Goal: Transaction & Acquisition: Purchase product/service

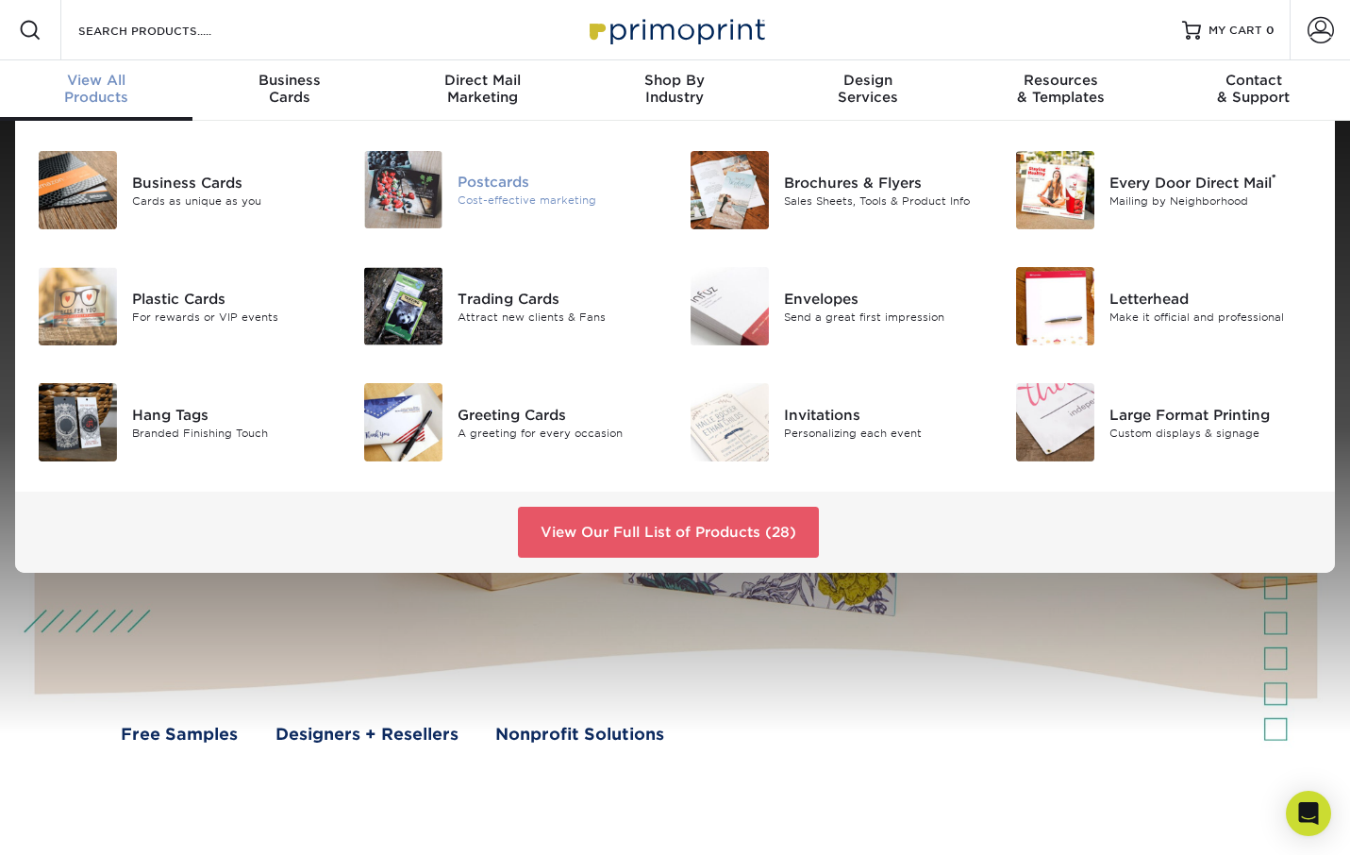
click at [483, 191] on div "Postcards" at bounding box center [559, 182] width 203 height 21
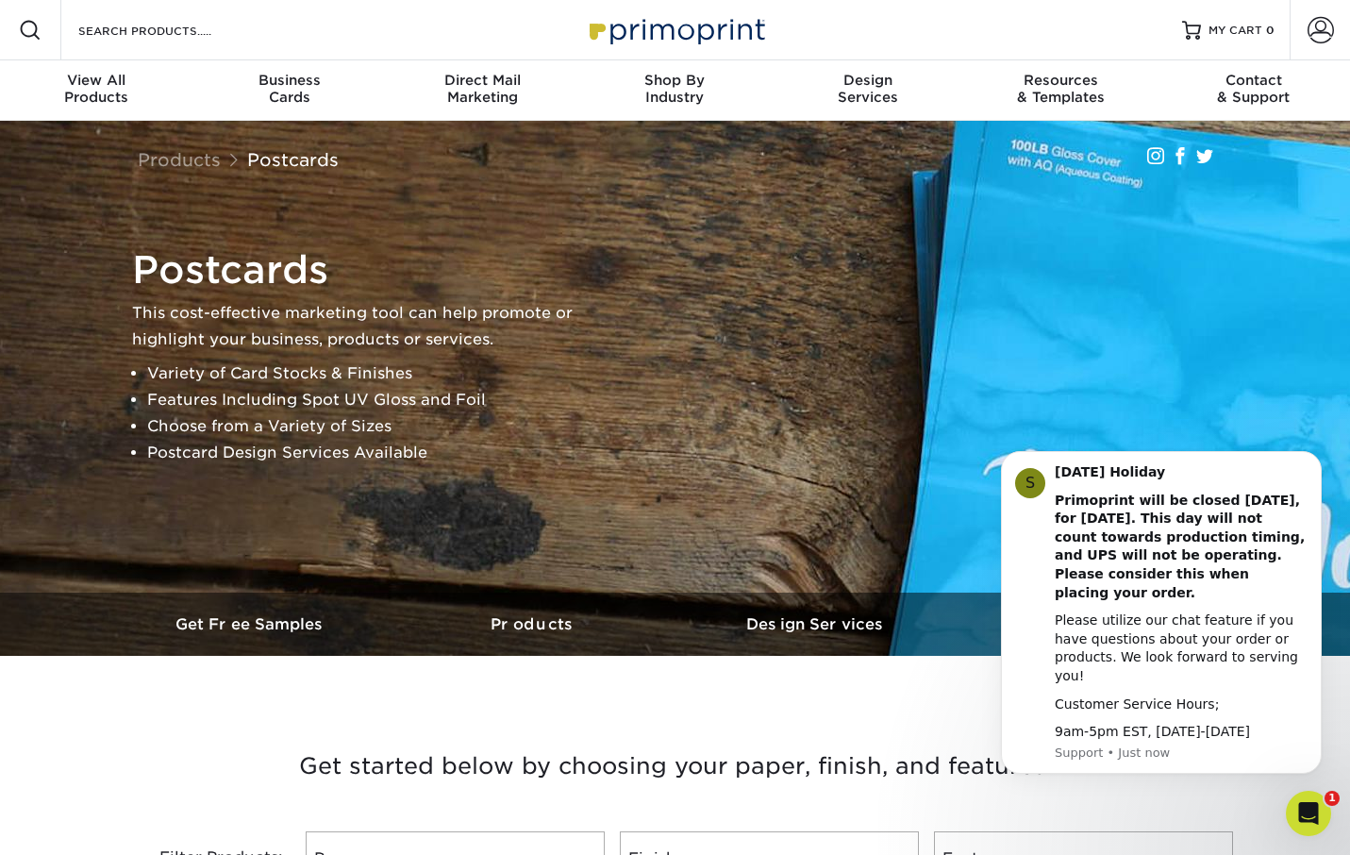
click at [531, 366] on li "Variety of Card Stocks & Finishes" at bounding box center [375, 373] width 457 height 26
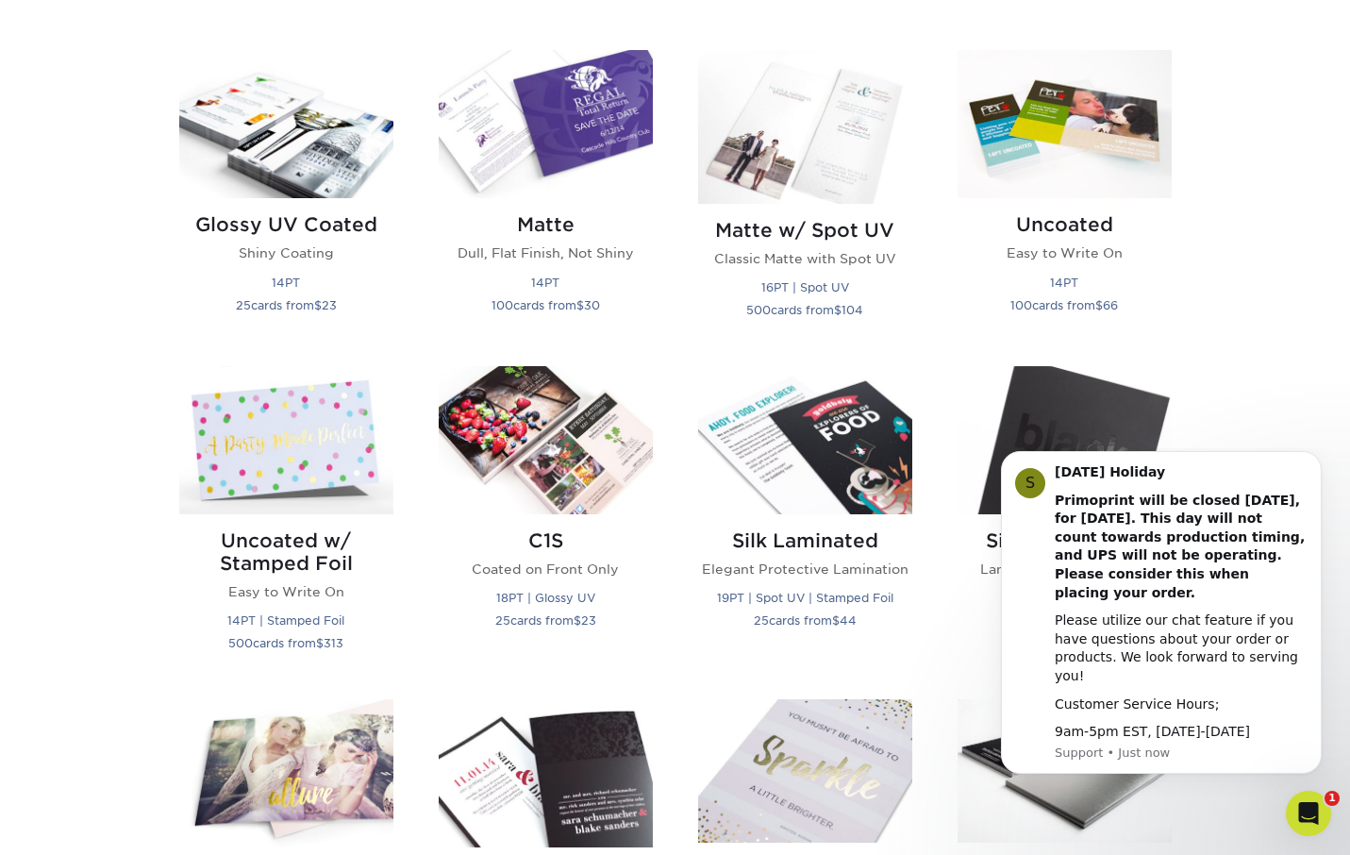
scroll to position [912, 0]
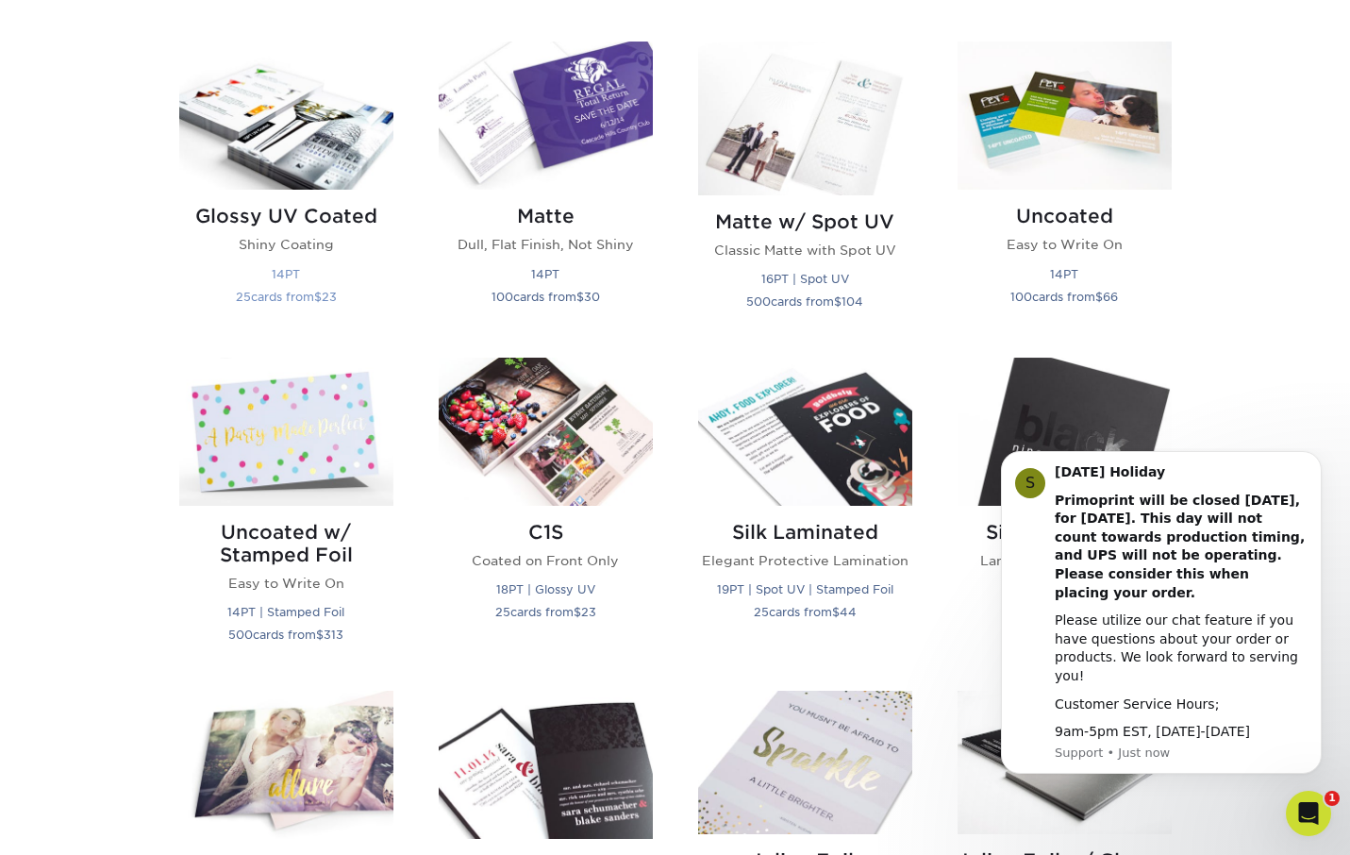
click at [292, 120] on img at bounding box center [286, 116] width 214 height 148
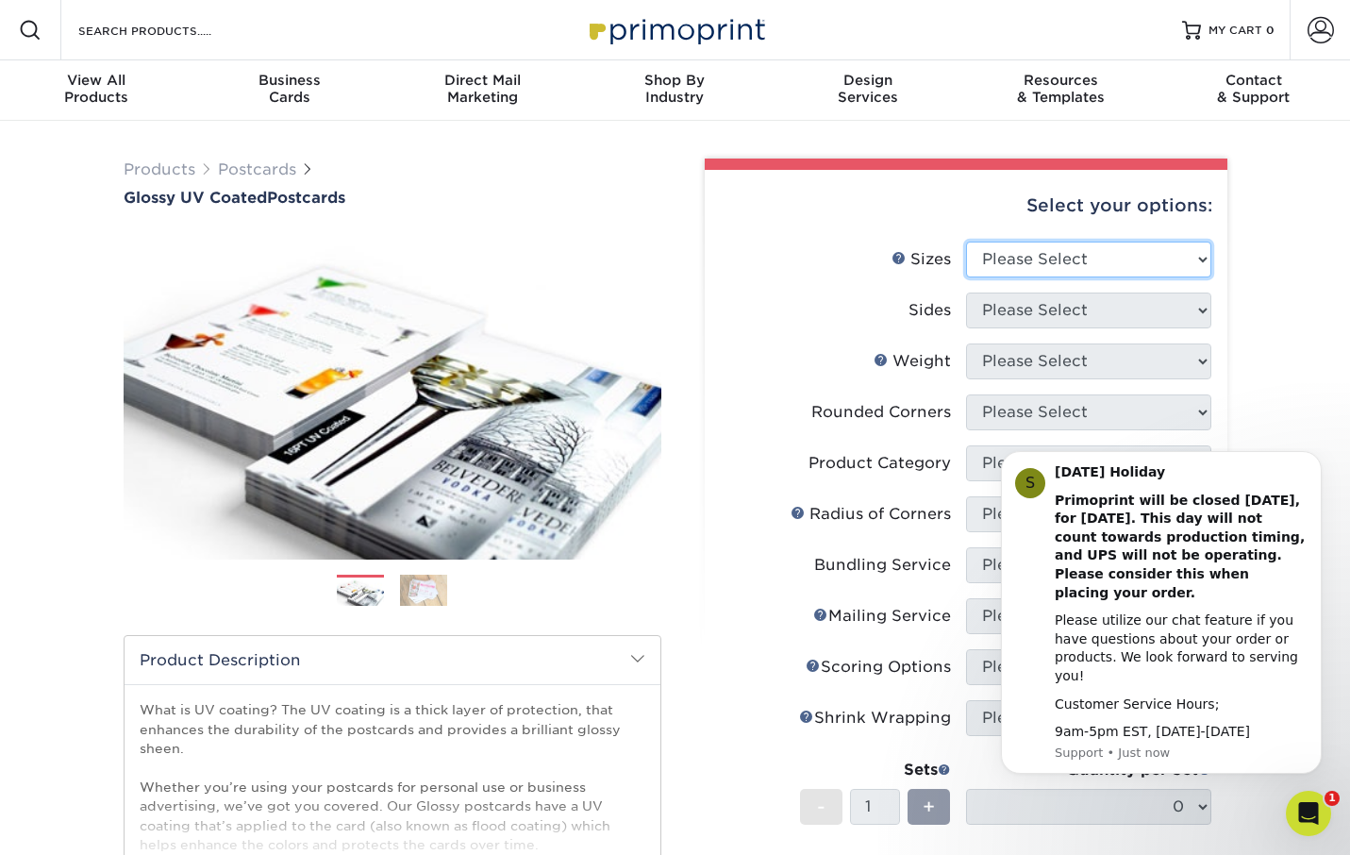
select select "5.00x7.00"
select select "13abbda7-1d64-4f25-8bb2-c179b224825d"
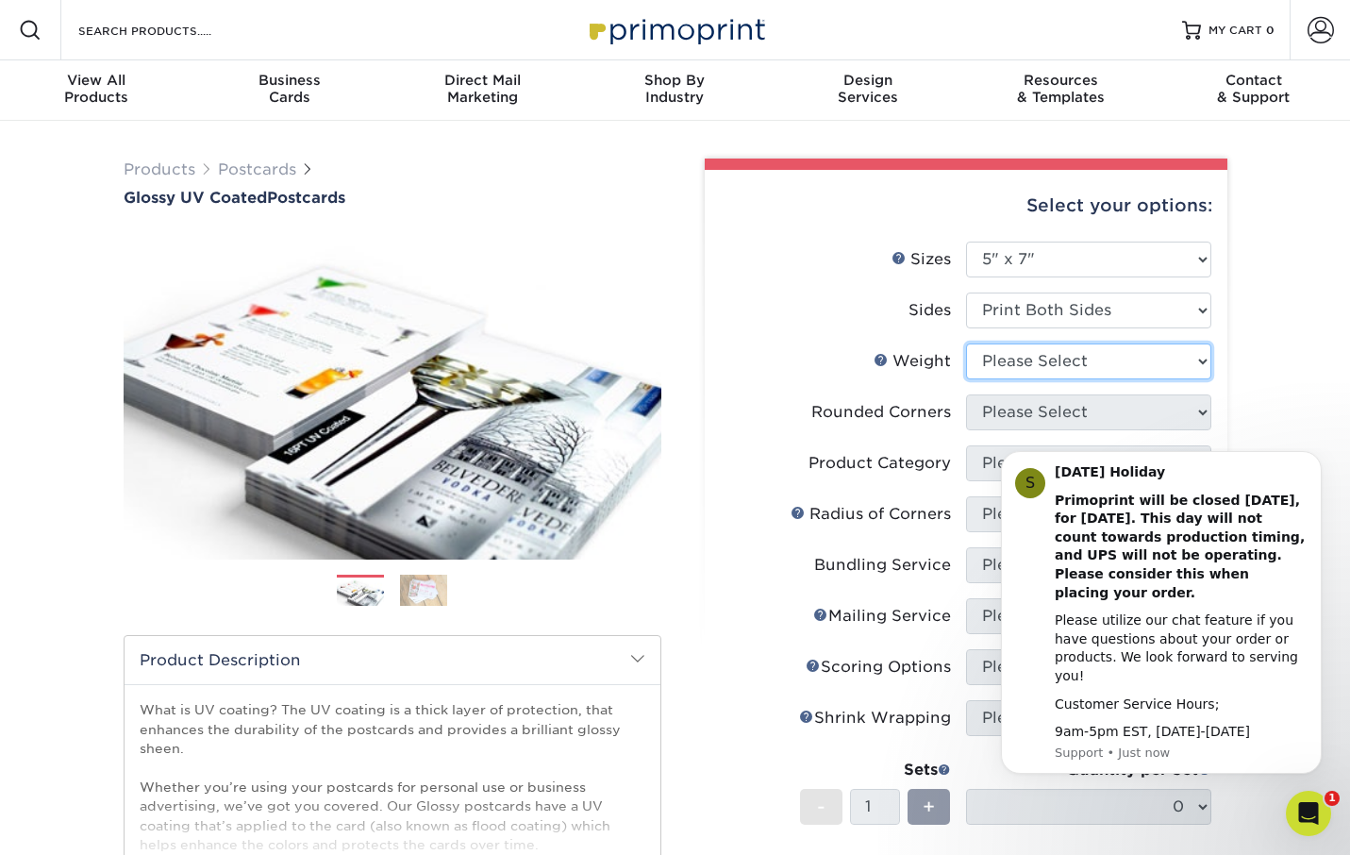
select select "14PT"
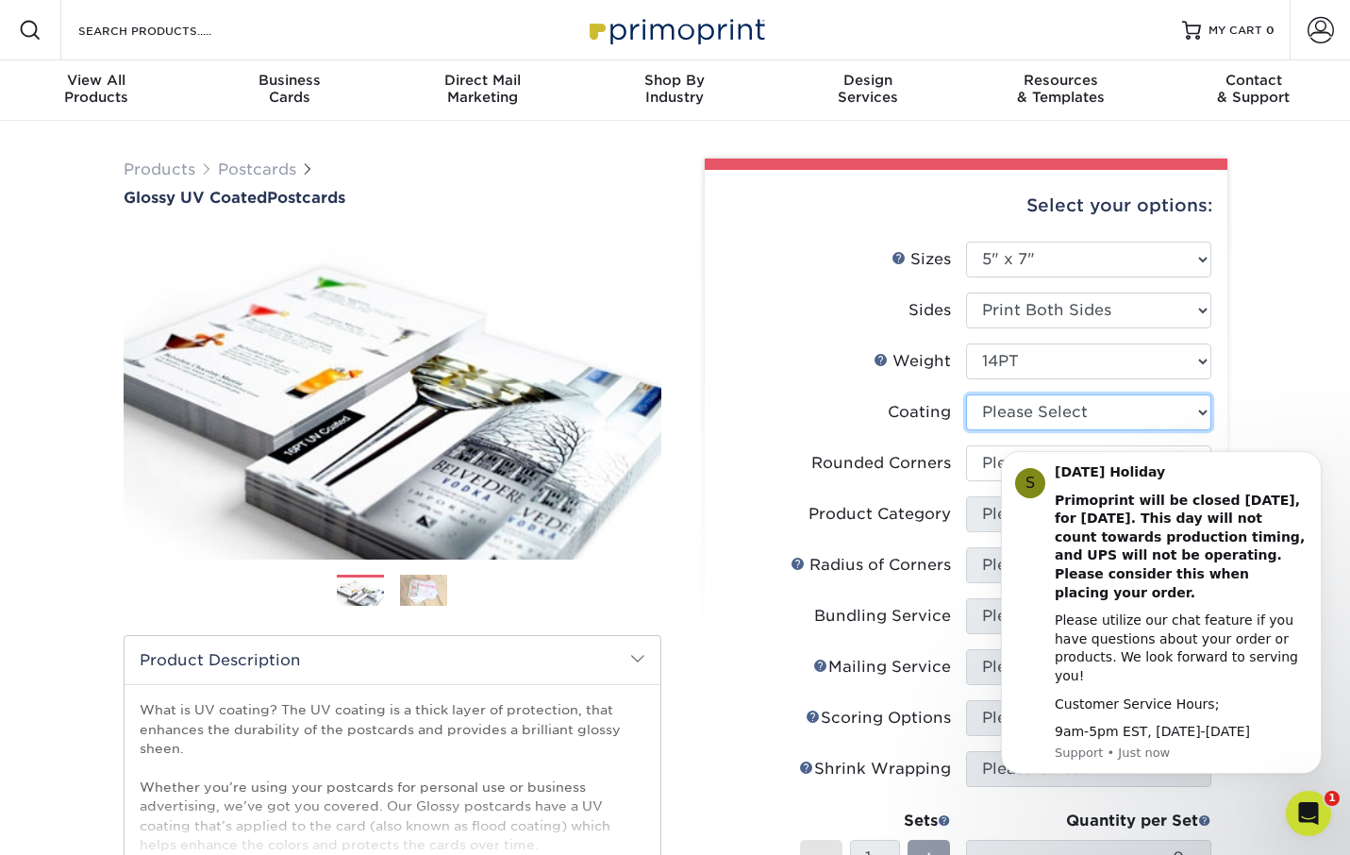
click at [1013, 402] on select at bounding box center [1088, 412] width 245 height 36
click at [249, 170] on link "Postcards" at bounding box center [257, 169] width 78 height 18
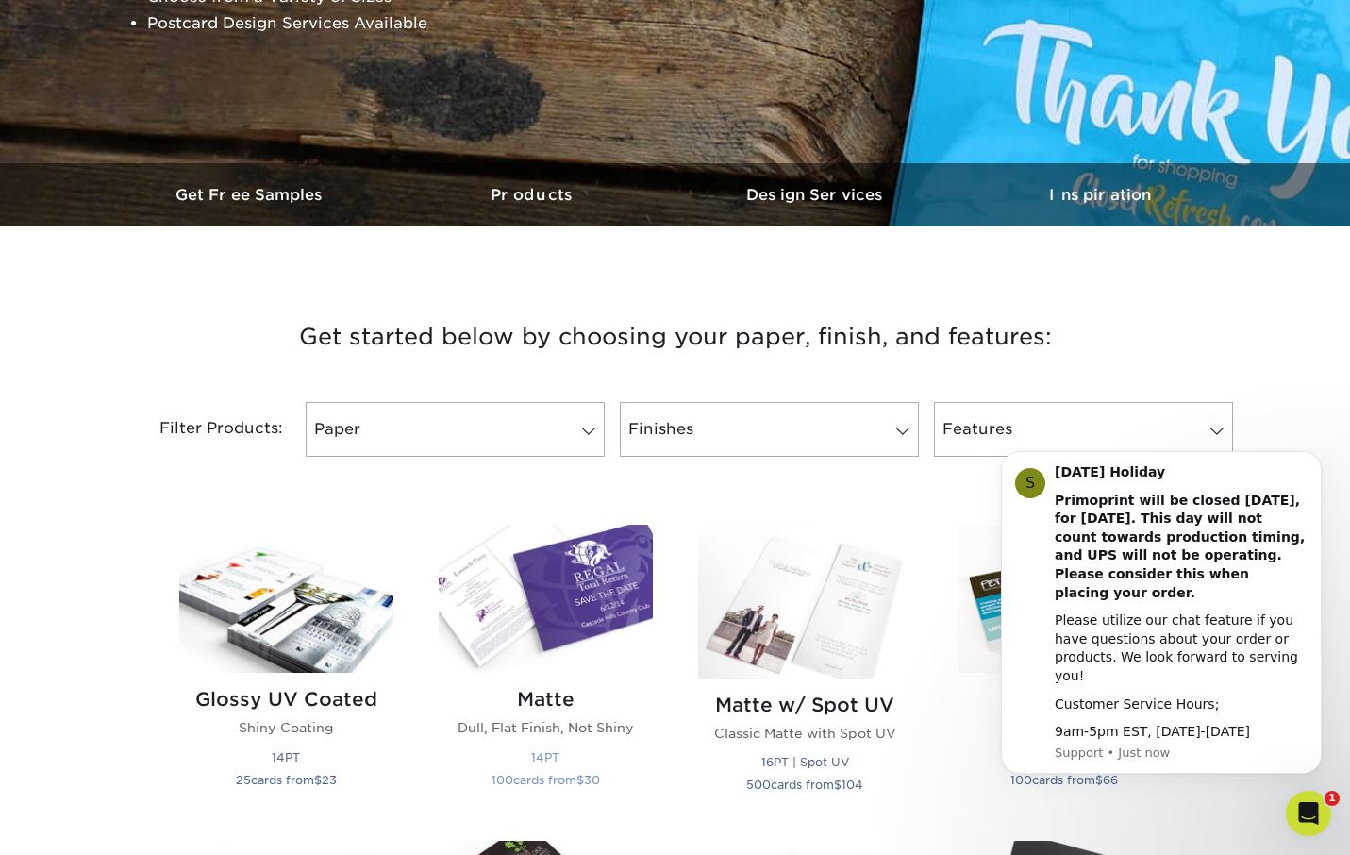
scroll to position [433, 0]
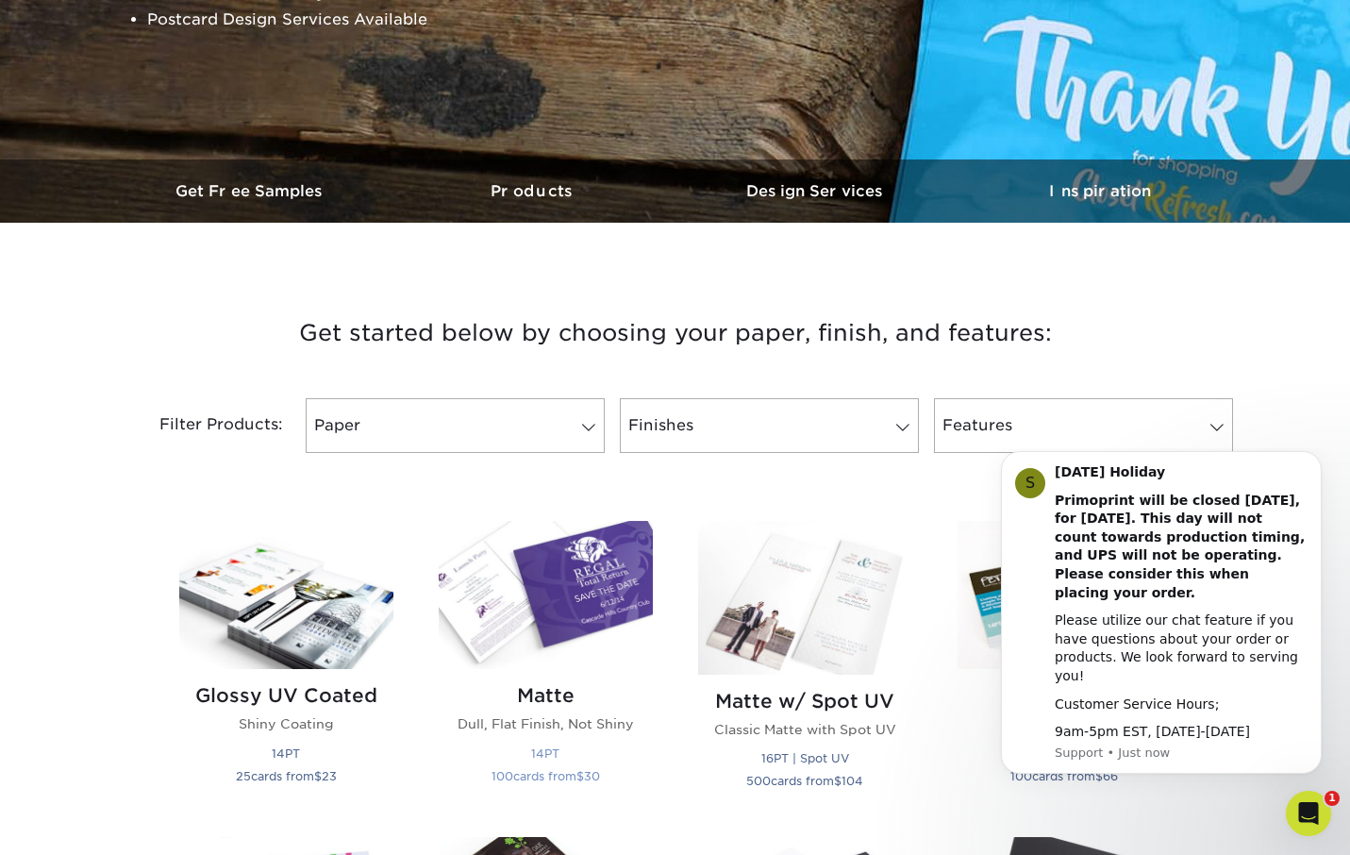
click at [552, 594] on img at bounding box center [546, 595] width 214 height 148
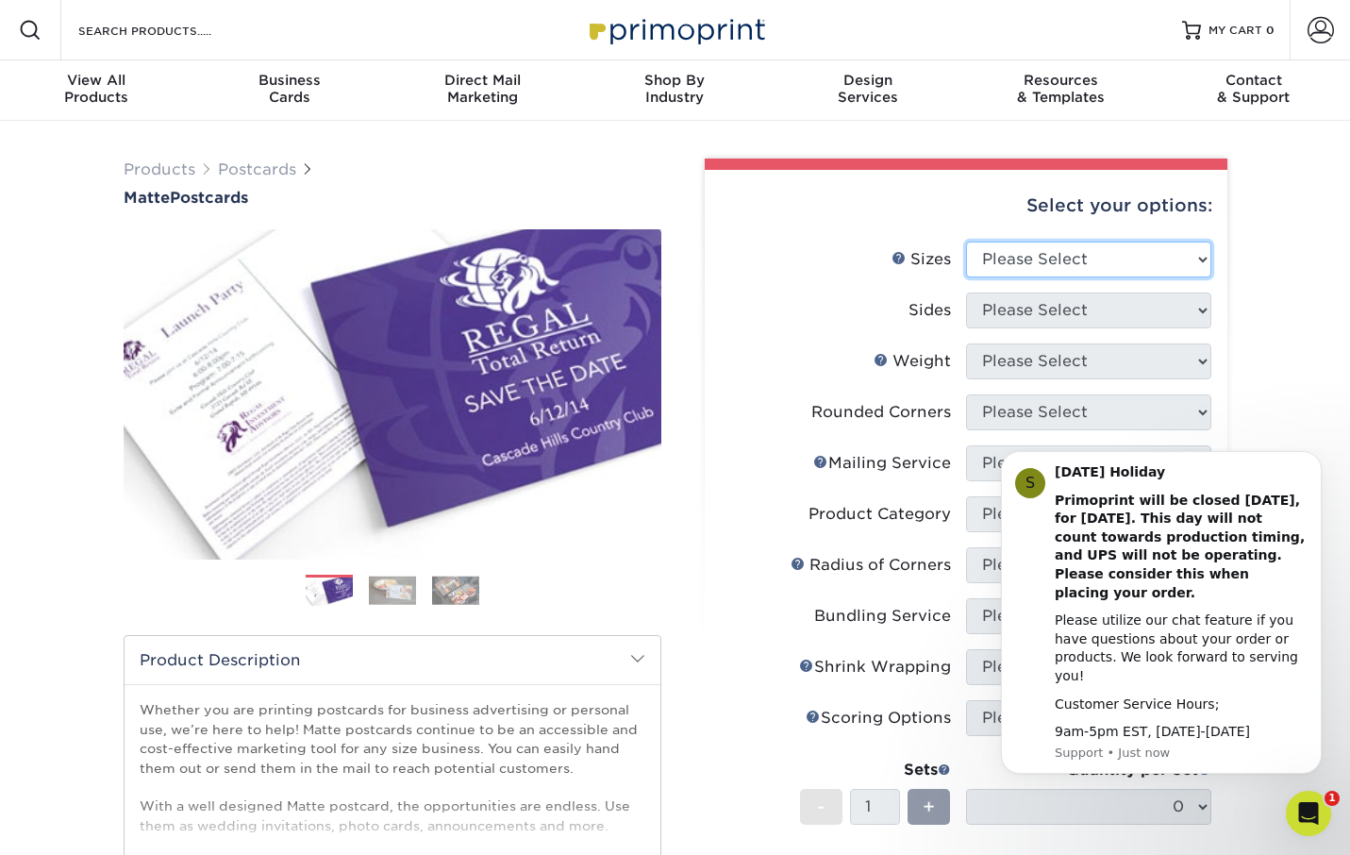
select select "5.00x7.00"
select select "13abbda7-1d64-4f25-8bb2-c179b224825d"
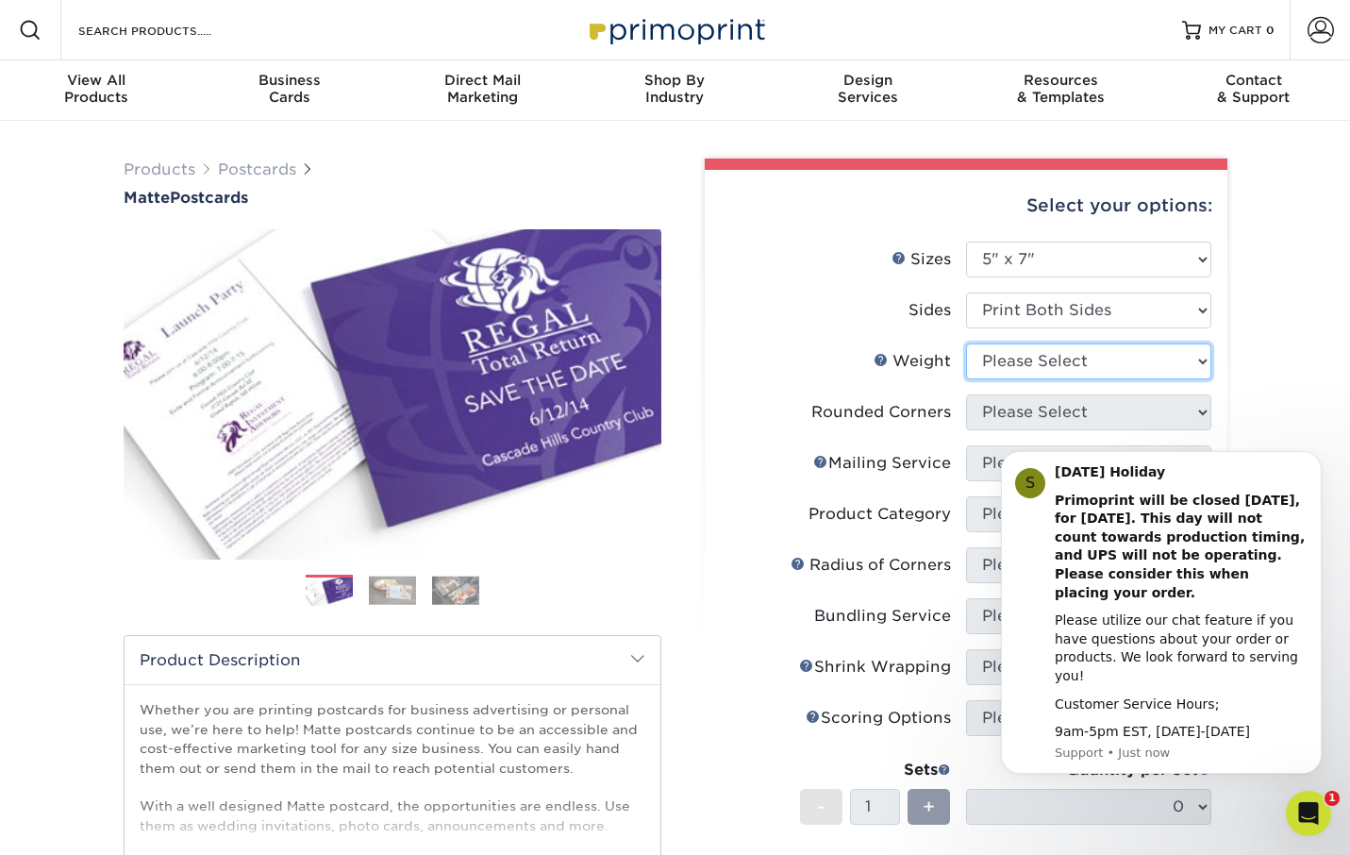
select select "14PT"
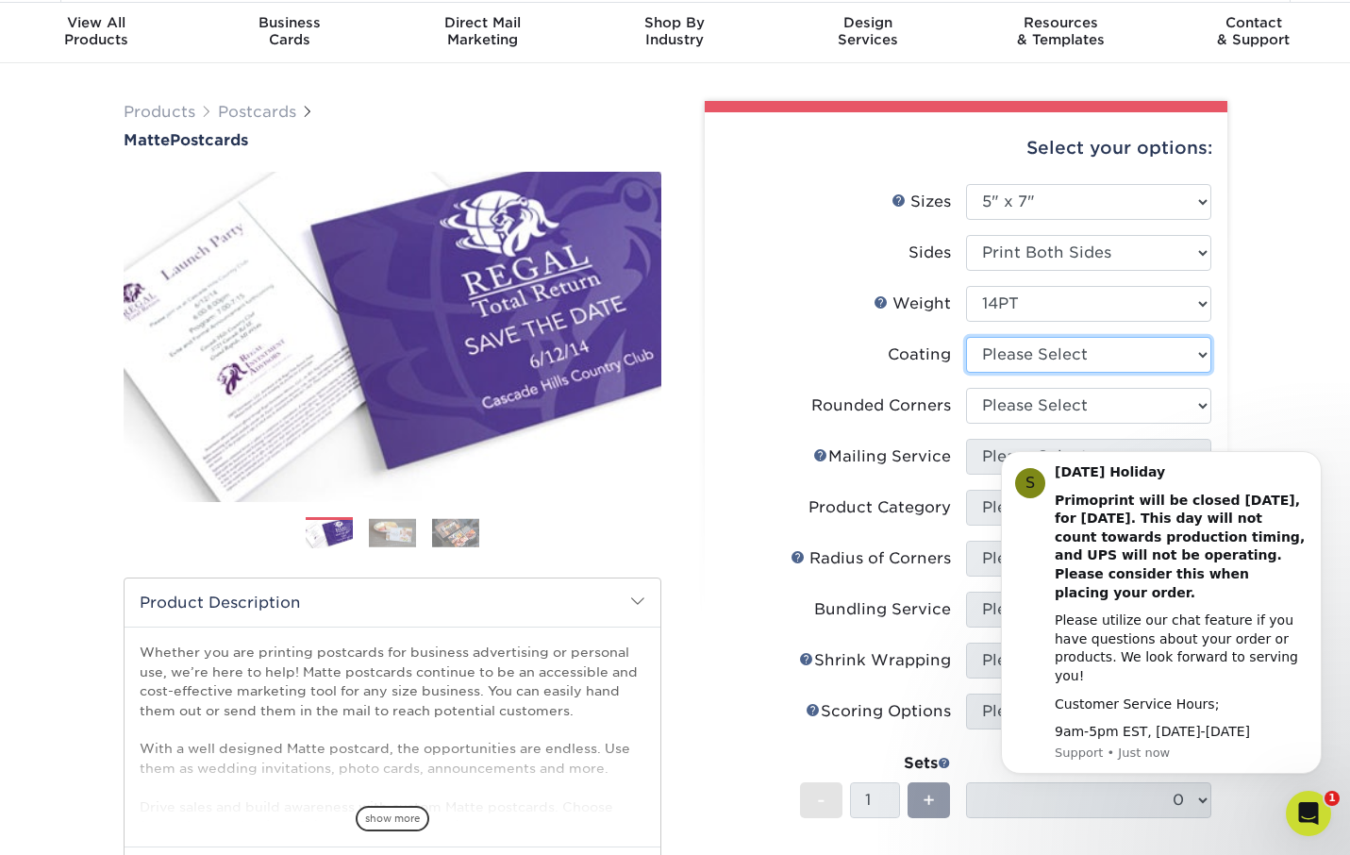
scroll to position [64, 0]
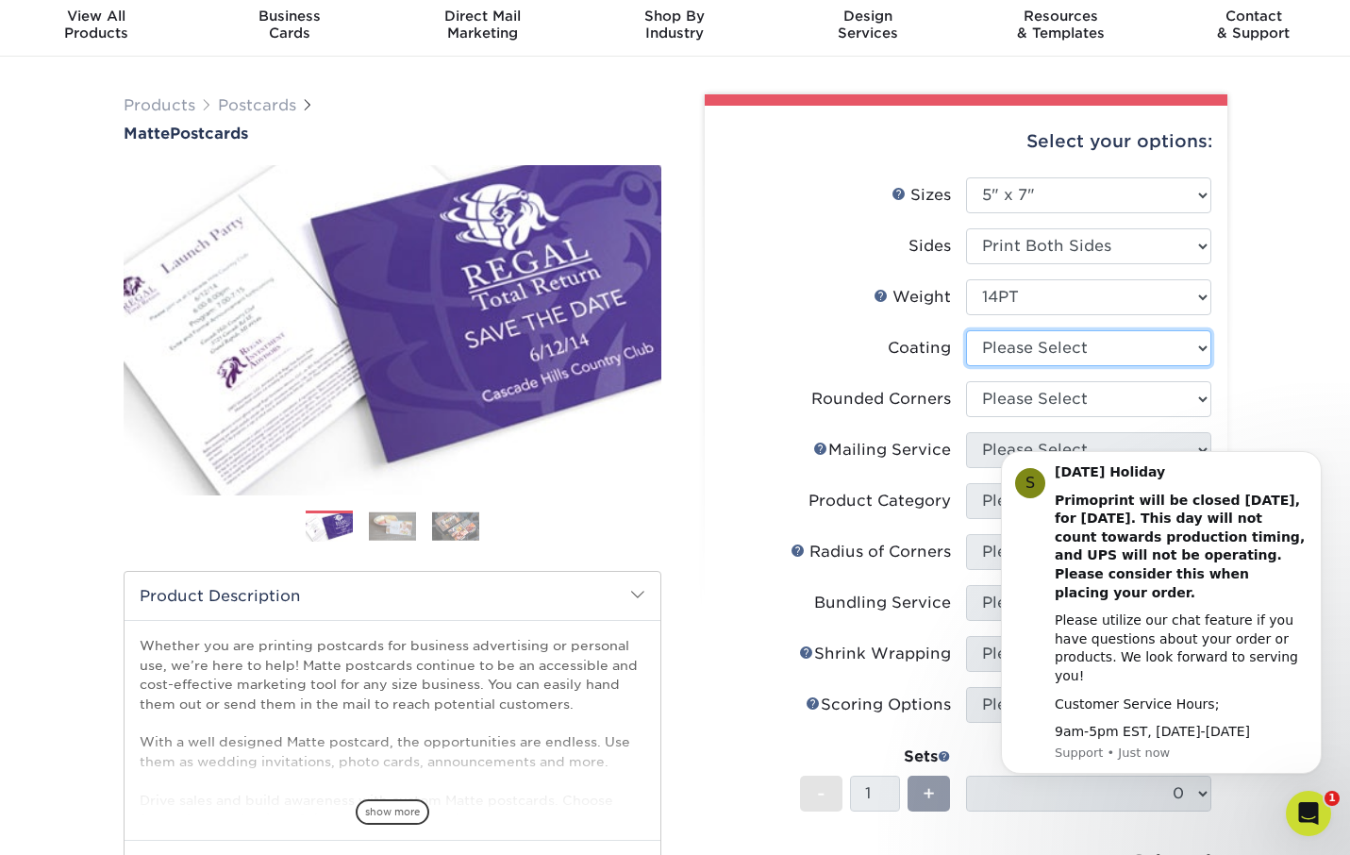
select select "121bb7b5-3b4d-429f-bd8d-bbf80e953313"
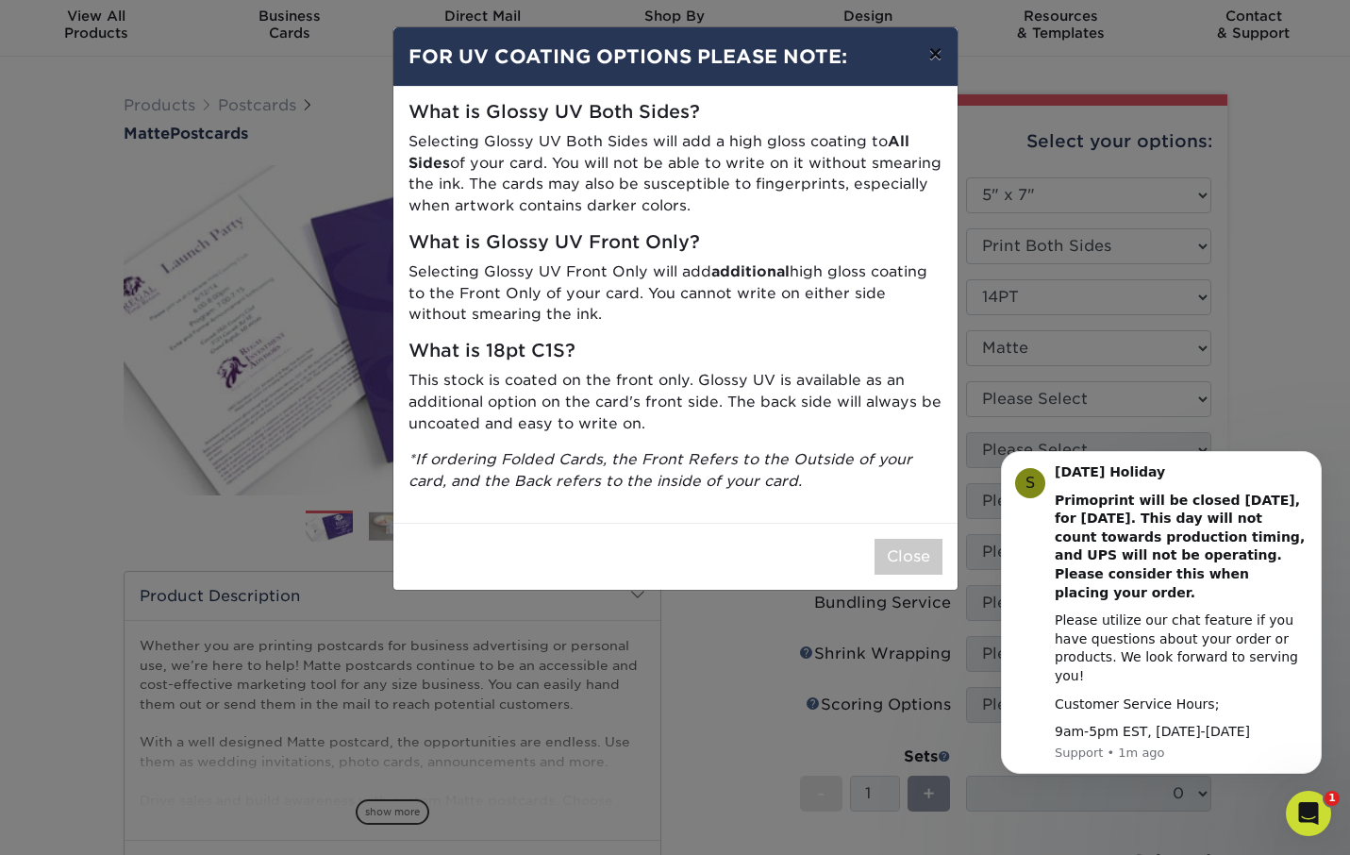
click at [936, 58] on button "×" at bounding box center [934, 53] width 43 height 53
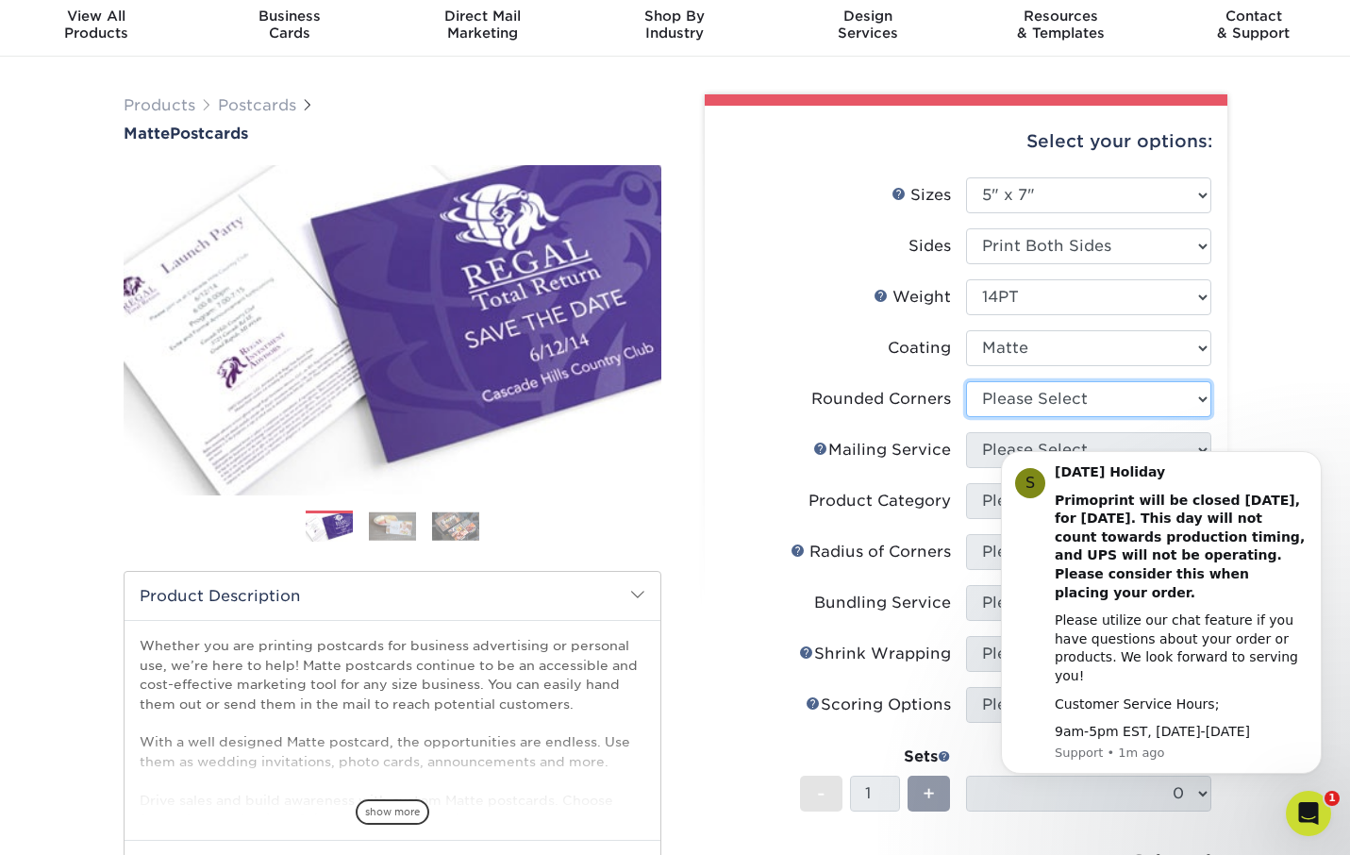
select select "0"
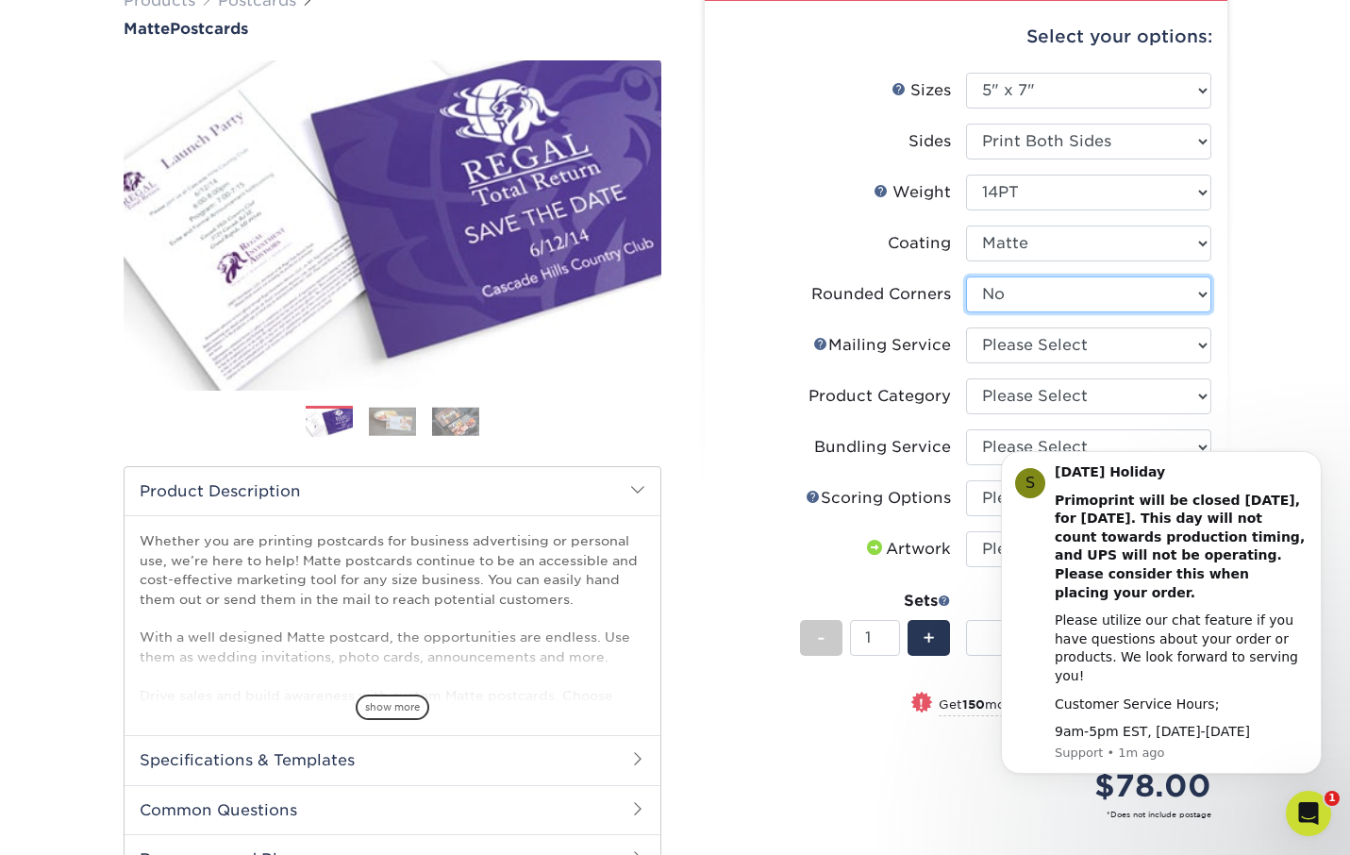
scroll to position [179, 0]
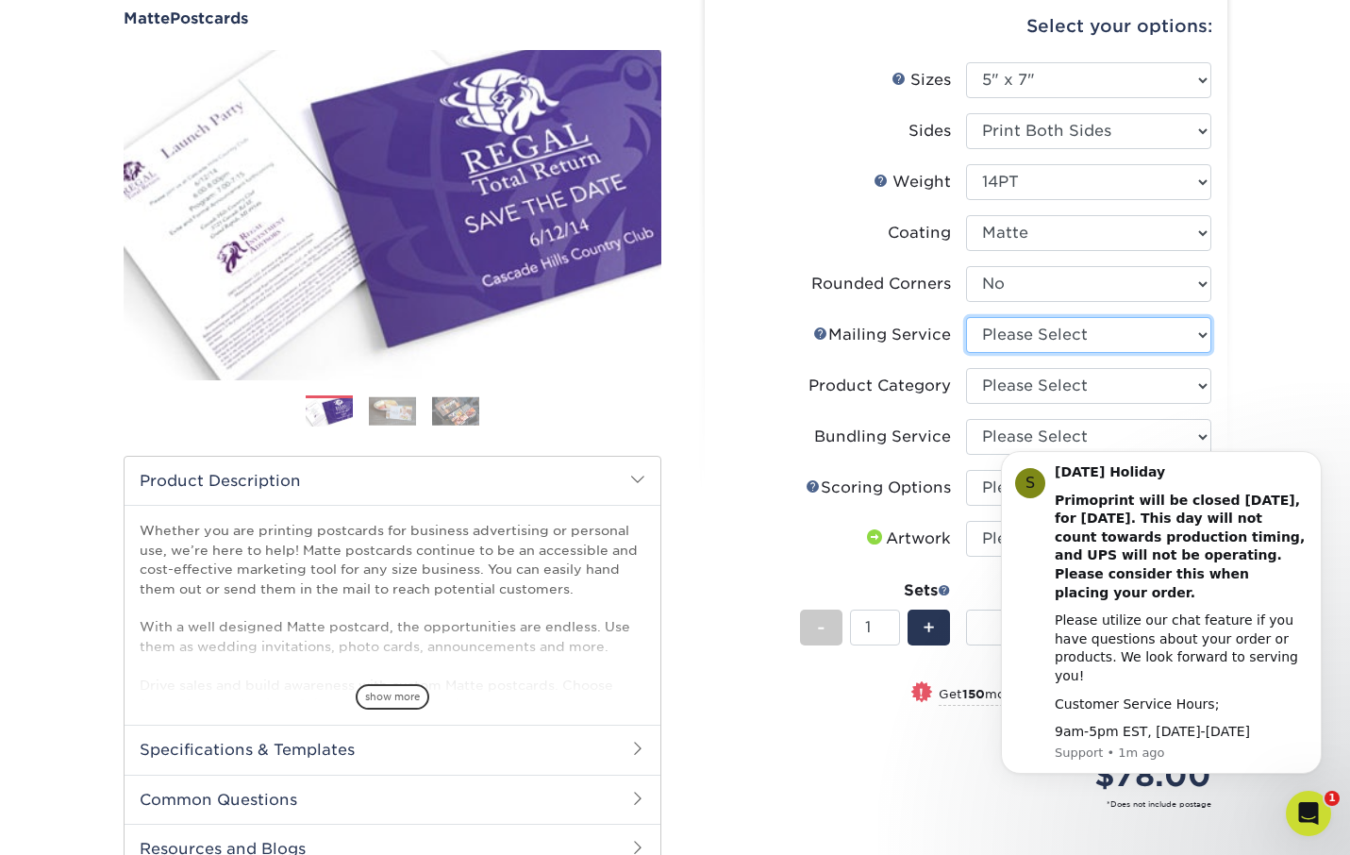
select select "3e5e9bdd-d78a-4c28-a41d-fe1407925ca6"
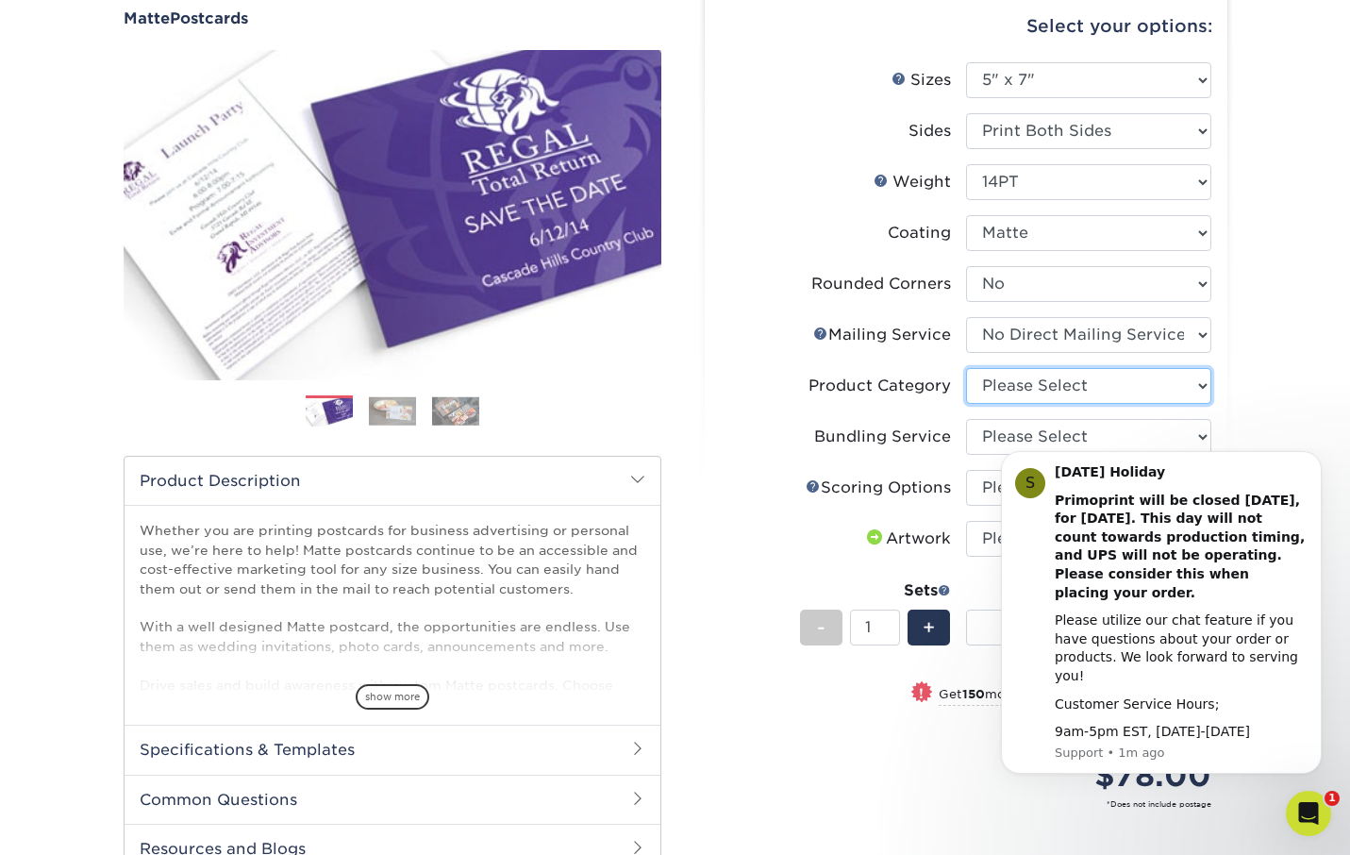
select select "9b7272e0-d6c8-4c3c-8e97-d3a1bcdab858"
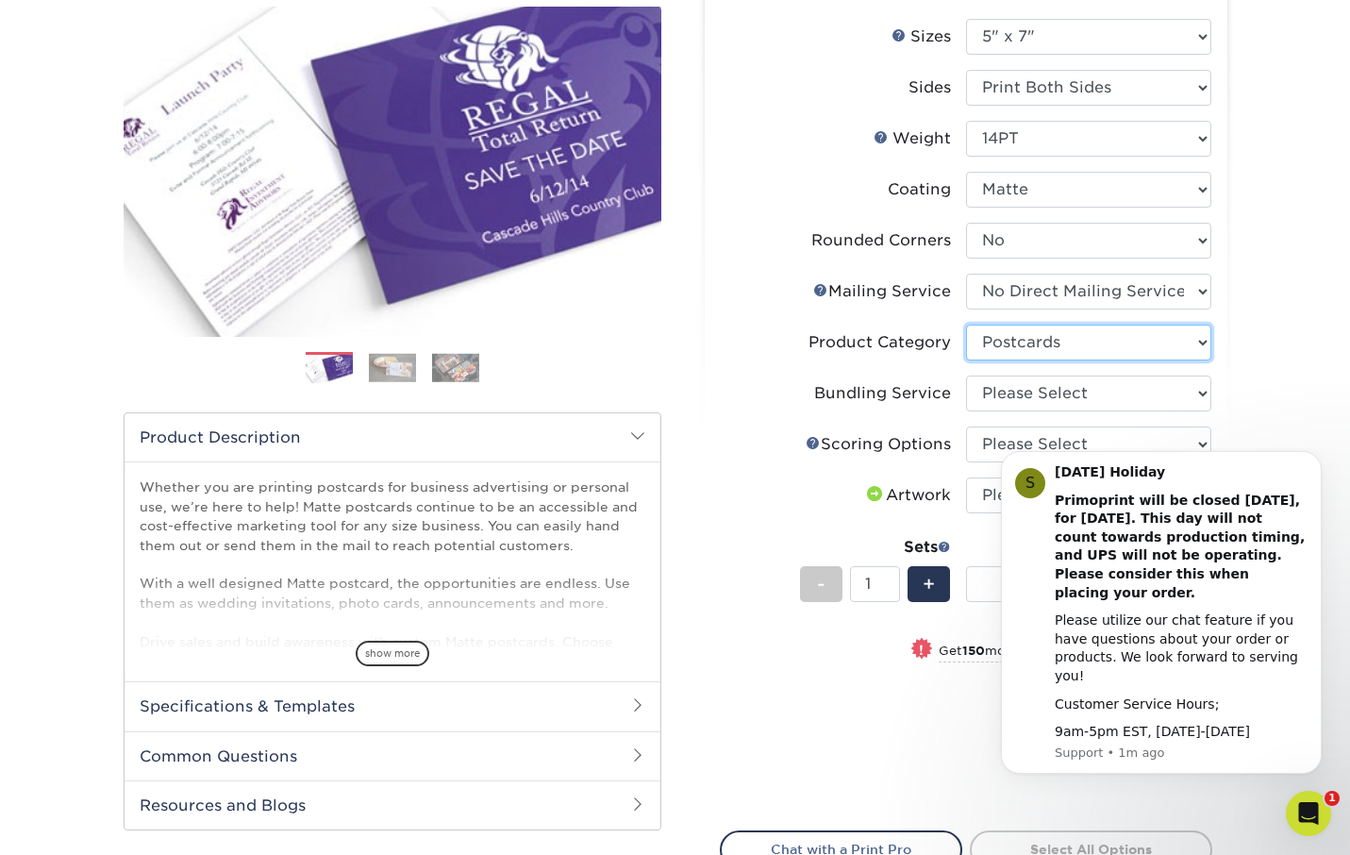
scroll to position [224, 0]
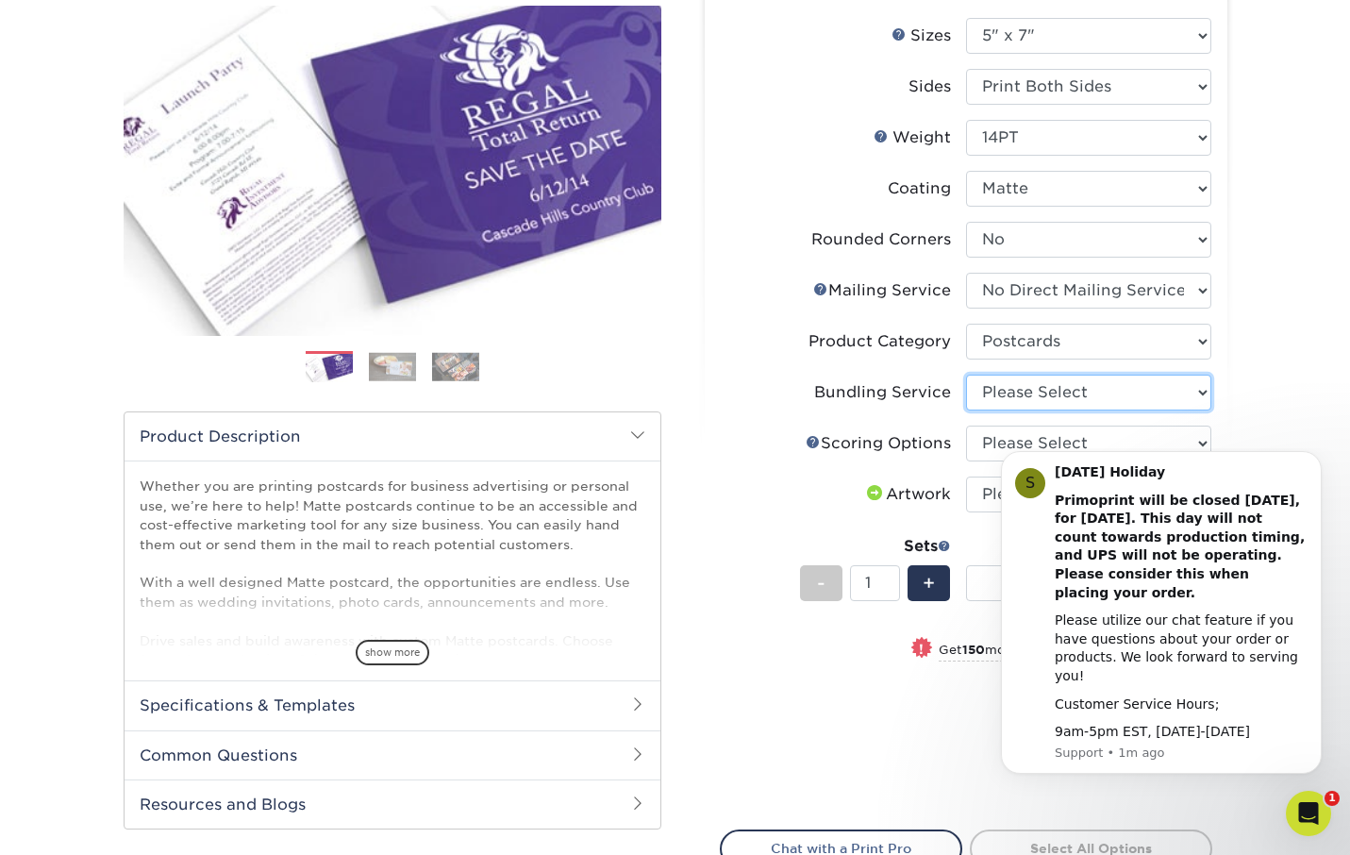
select select "58689abb-25c0-461c-a4c3-a80b627d6649"
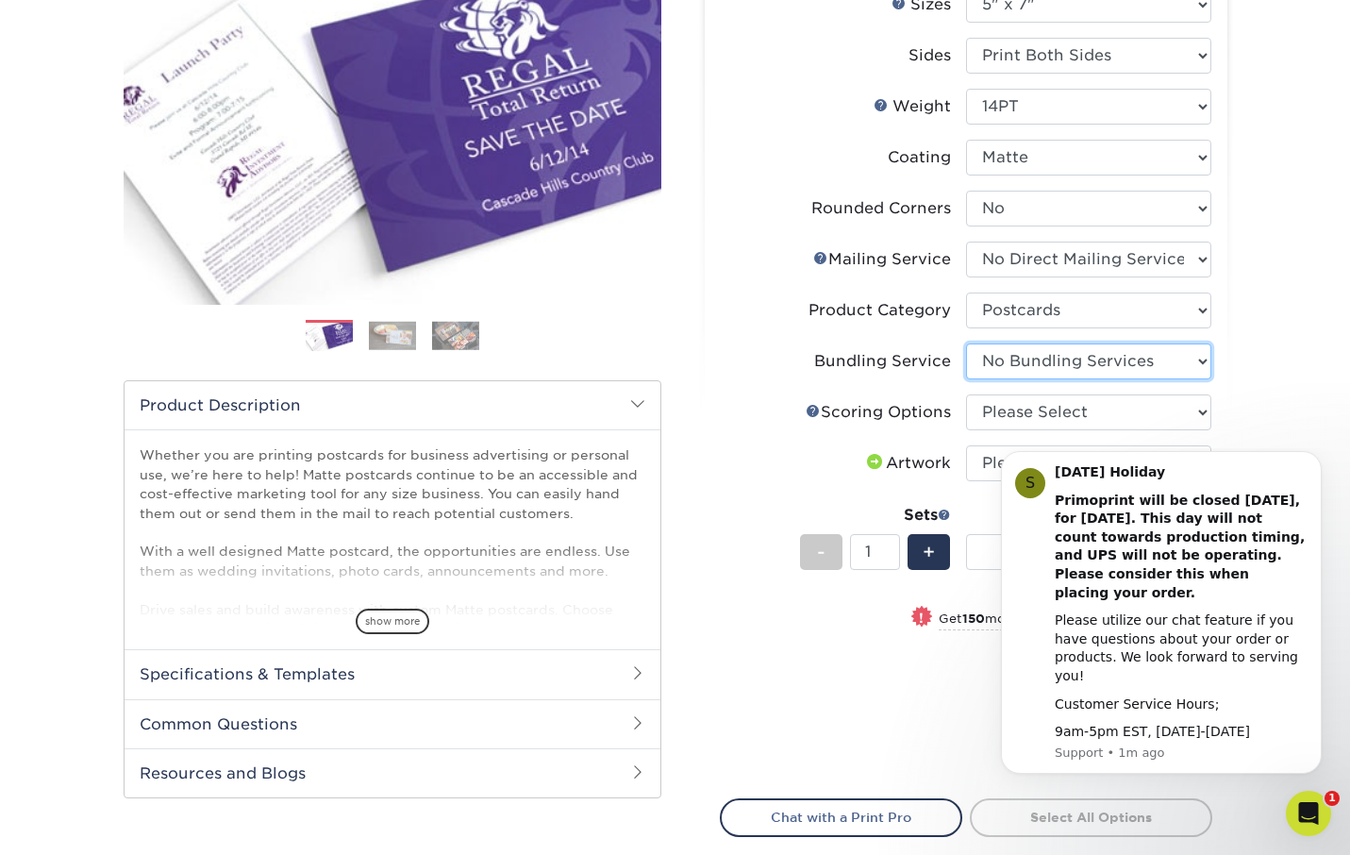
scroll to position [257, 0]
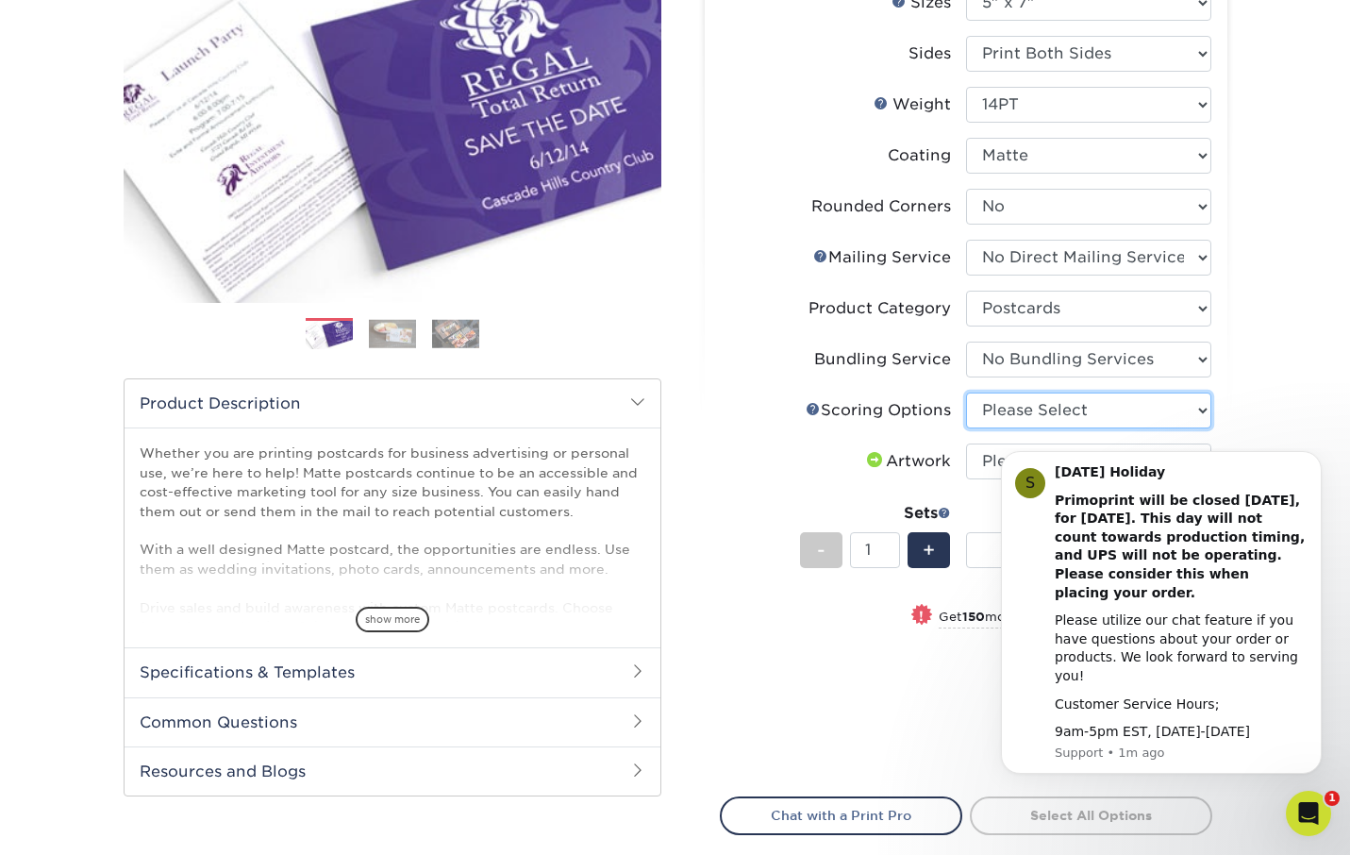
select select "16ebe401-5398-422d-8cb0-f3adbb82deb5"
click at [1272, 402] on div "Products Postcards Matte Postcards Next $" at bounding box center [675, 440] width 1350 height 1152
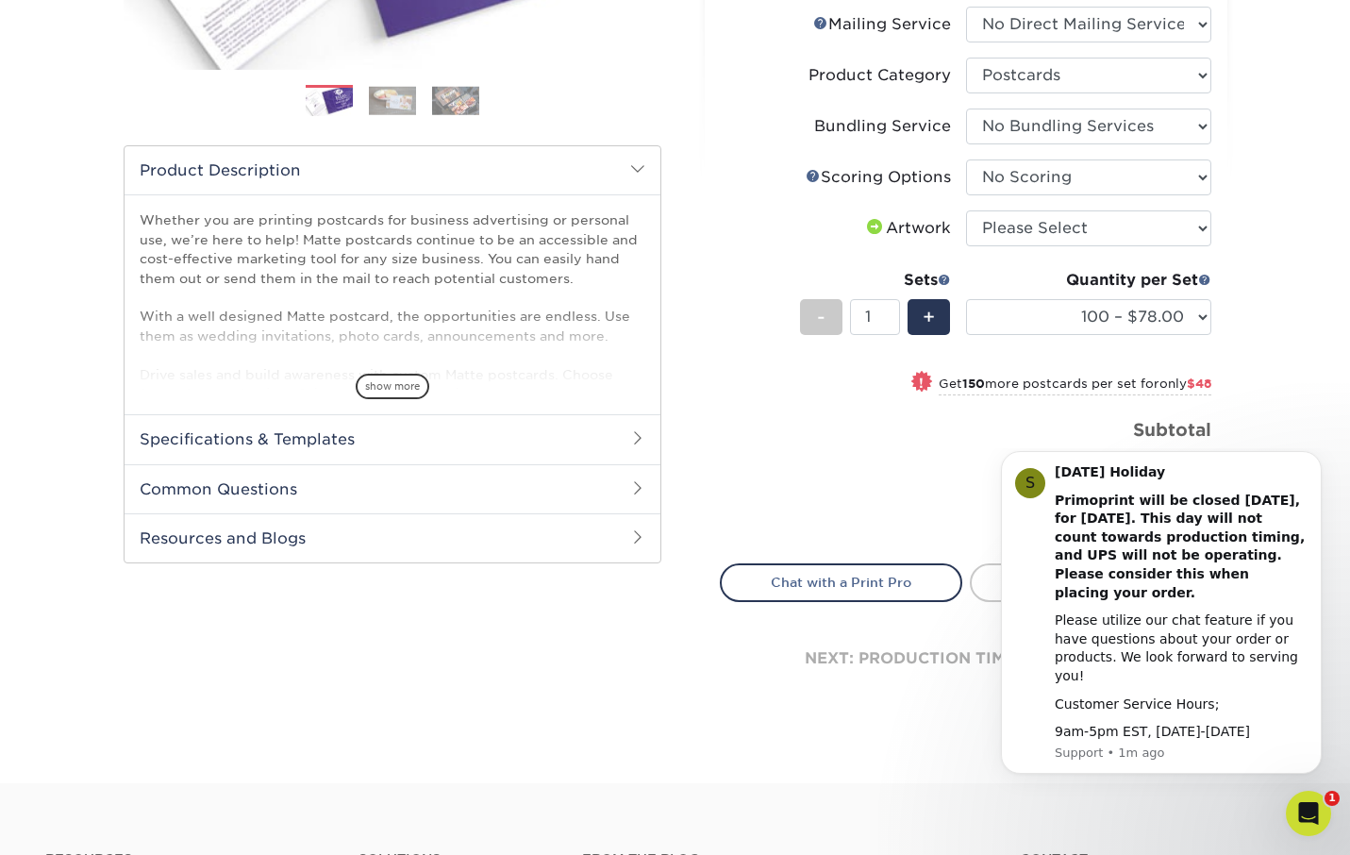
scroll to position [495, 0]
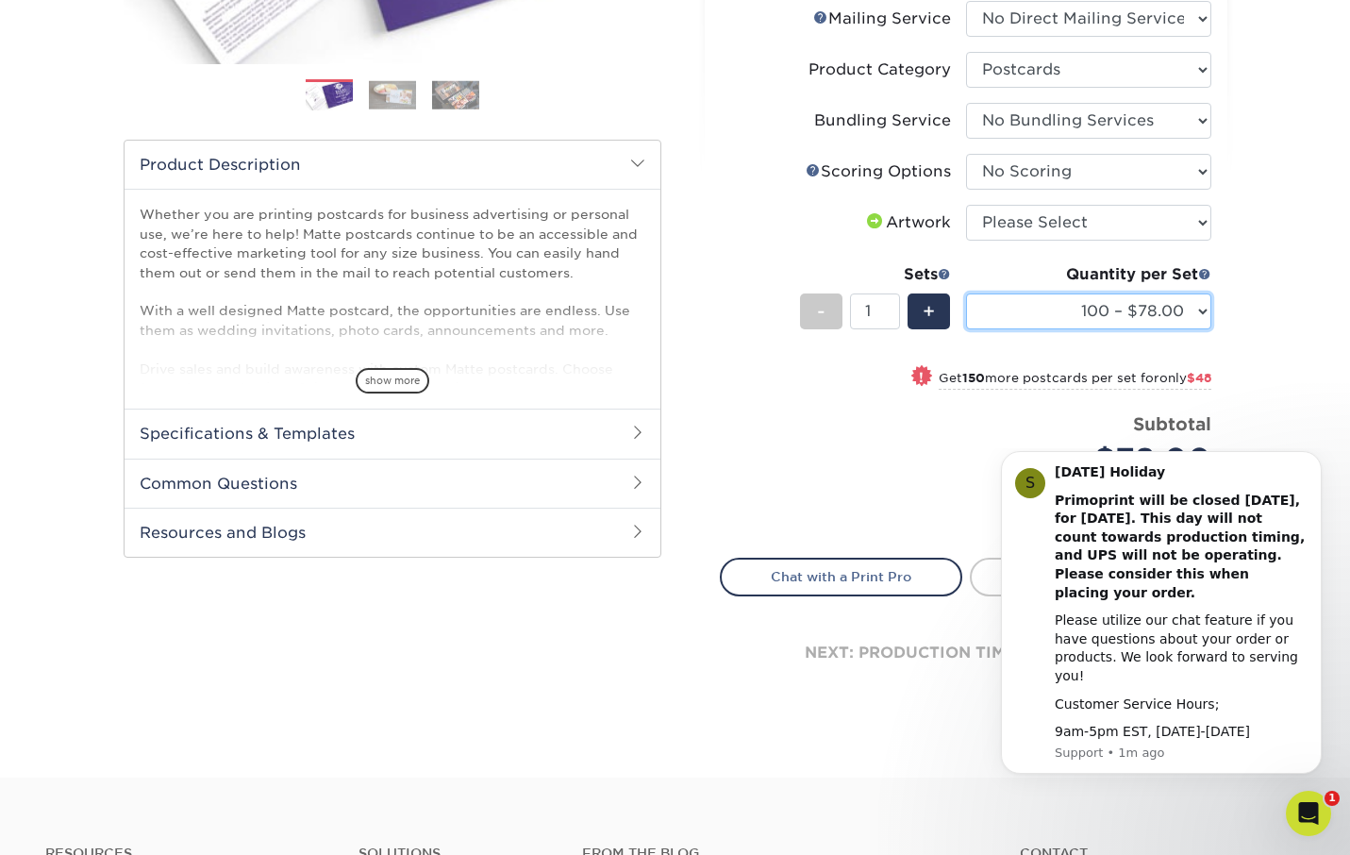
select select "250 – $126.00"
